Goal: Check status

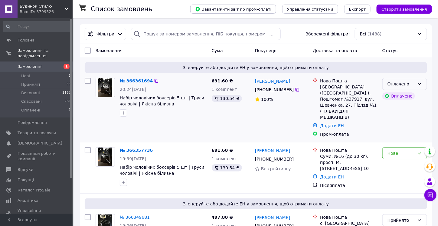
click at [413, 83] on div "Оплачено" at bounding box center [401, 84] width 27 height 7
click at [406, 97] on li "Прийнято" at bounding box center [405, 96] width 44 height 11
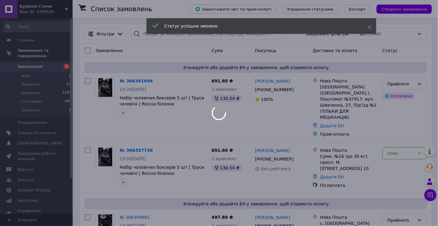
scroll to position [61, 0]
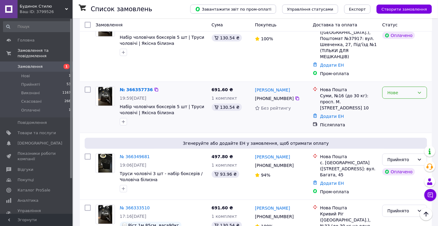
click at [394, 89] on div "Нове" at bounding box center [401, 92] width 27 height 7
click at [392, 90] on li "Прийнято" at bounding box center [405, 93] width 44 height 11
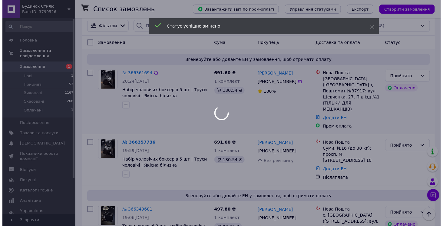
scroll to position [0, 0]
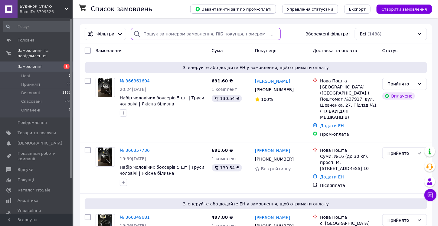
click at [231, 38] on input "search" at bounding box center [206, 34] width 150 height 12
paste input "365803404"
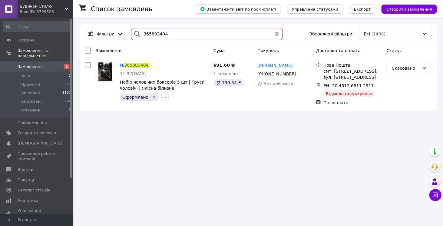
type input "365803404"
click at [274, 34] on button "button" at bounding box center [277, 34] width 12 height 12
